Goal: Check status: Check status

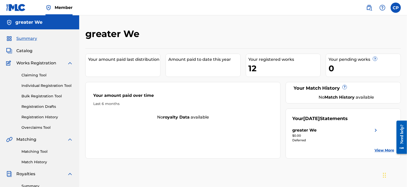
click at [373, 130] on img at bounding box center [376, 130] width 6 height 6
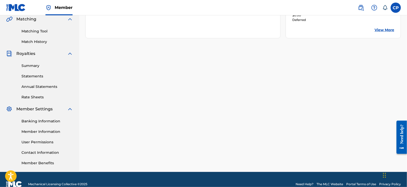
scroll to position [130, 0]
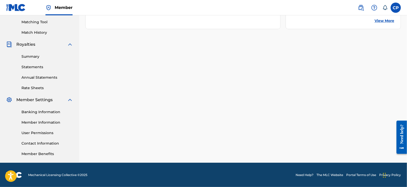
click at [29, 59] on link "Summary" at bounding box center [47, 56] width 52 height 5
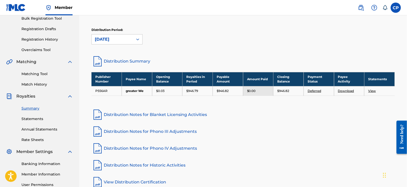
scroll to position [81, 0]
